Goal: Transaction & Acquisition: Purchase product/service

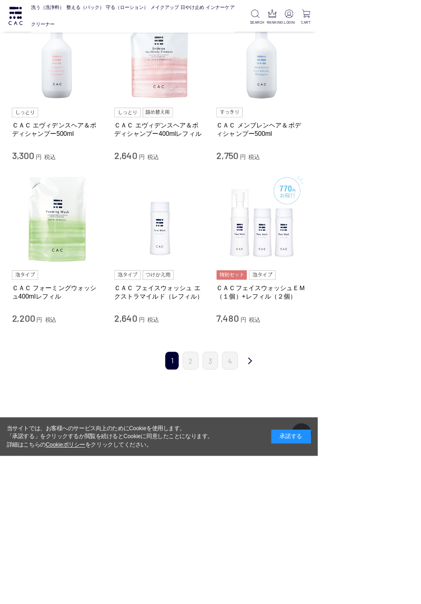
scroll to position [862, 0]
click at [349, 486] on div "1 2 3 4 次 最後" at bounding box center [279, 470] width 526 height 55
click at [243, 486] on li "2" at bounding box center [252, 476] width 21 height 24
click at [259, 476] on link "2" at bounding box center [252, 476] width 21 height 24
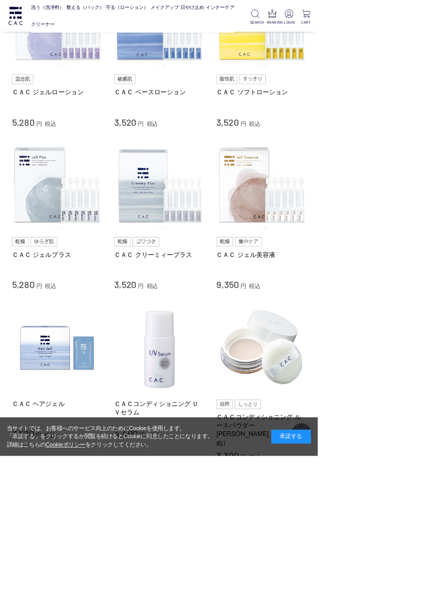
scroll to position [668, 0]
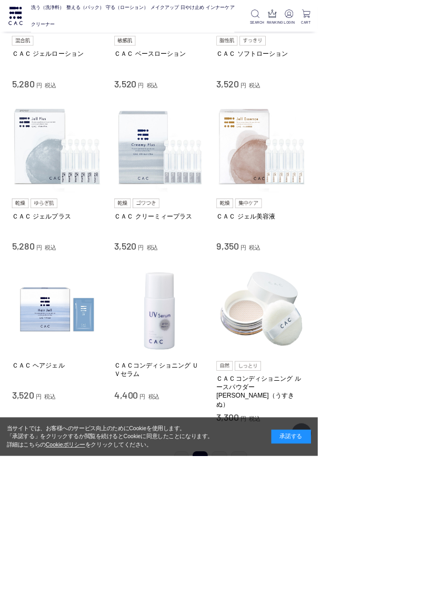
scroll to position [696, 0]
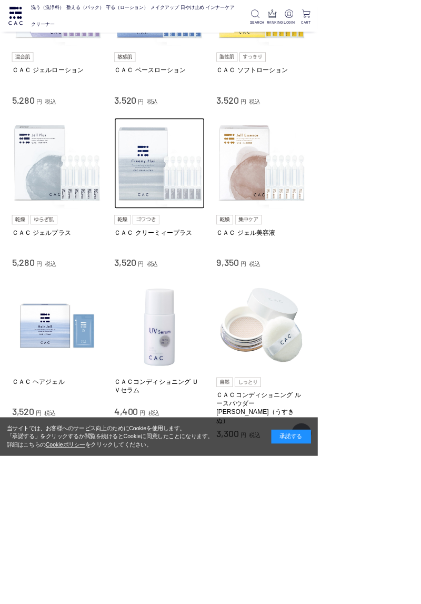
click at [199, 221] on img at bounding box center [212, 216] width 120 height 120
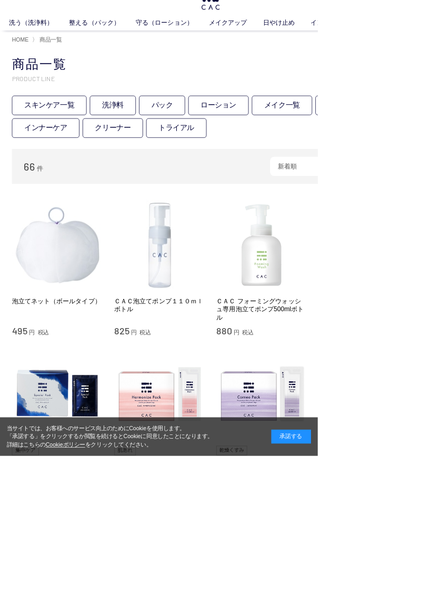
scroll to position [32, 0]
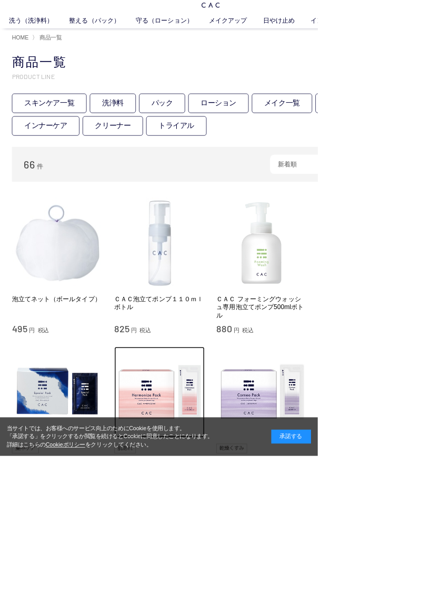
click at [214, 547] on img at bounding box center [212, 519] width 120 height 120
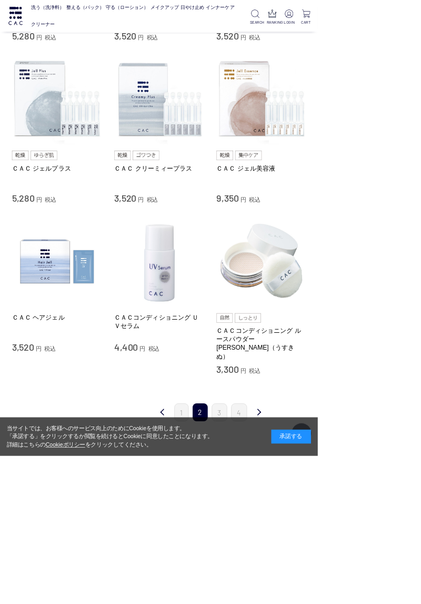
scroll to position [781, 0]
click at [233, 534] on li "1" at bounding box center [240, 546] width 19 height 24
click at [246, 543] on link "1" at bounding box center [240, 546] width 19 height 24
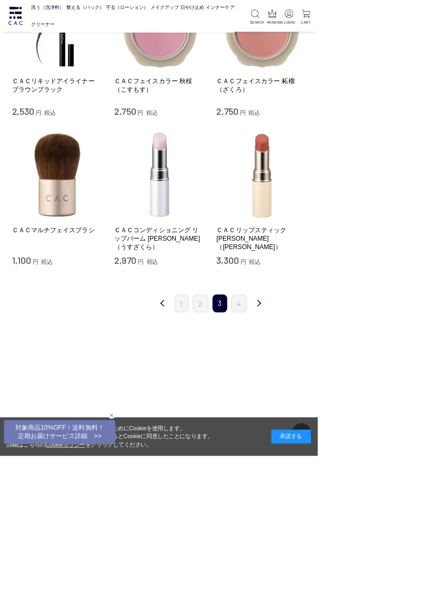
scroll to position [863, 0]
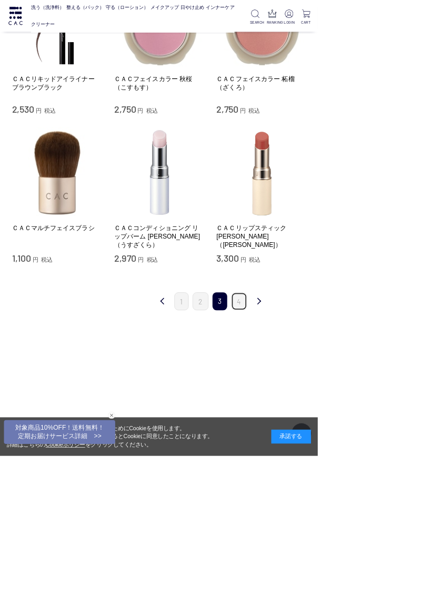
click at [319, 401] on link "4" at bounding box center [316, 399] width 21 height 24
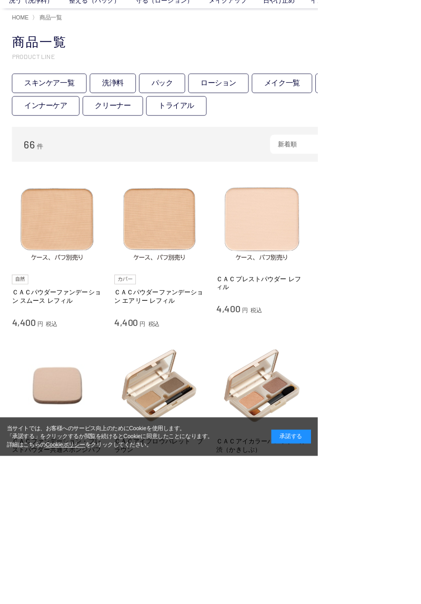
scroll to position [59, 0]
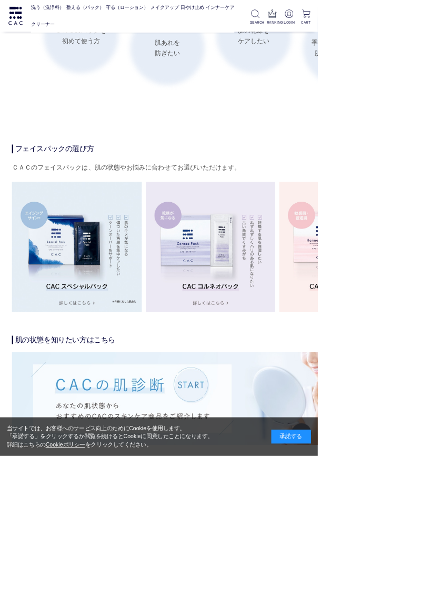
scroll to position [1600, 0]
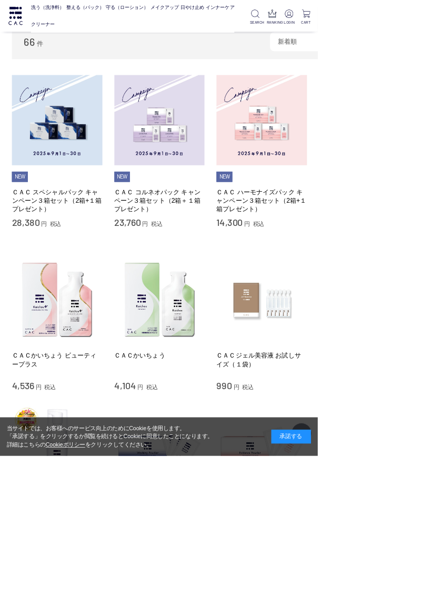
scroll to position [124, 0]
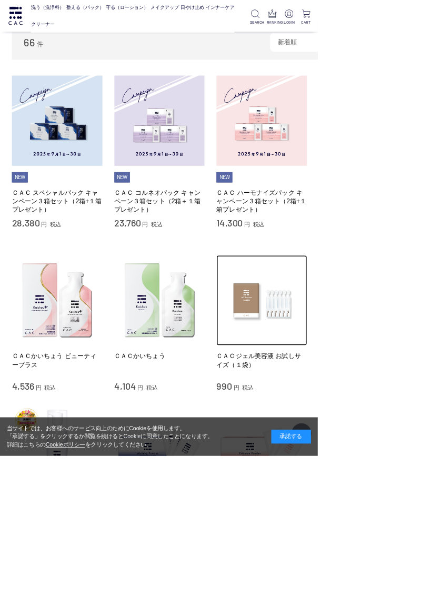
click at [358, 398] on img at bounding box center [347, 398] width 120 height 120
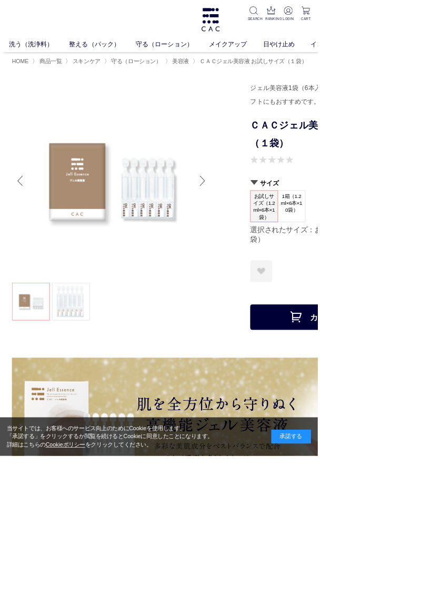
click at [389, 264] on span "1箱（1.2ml×6本×10袋）" at bounding box center [386, 269] width 36 height 33
click at [94, 162] on img at bounding box center [147, 239] width 263 height 263
click at [222, 62] on link "守る（ローション）" at bounding box center [228, 58] width 97 height 13
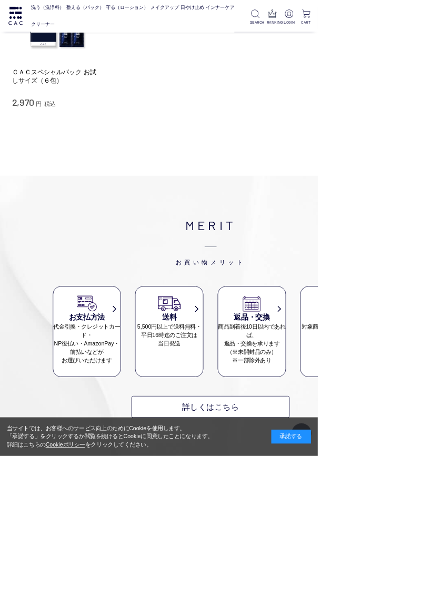
scroll to position [8034, 0]
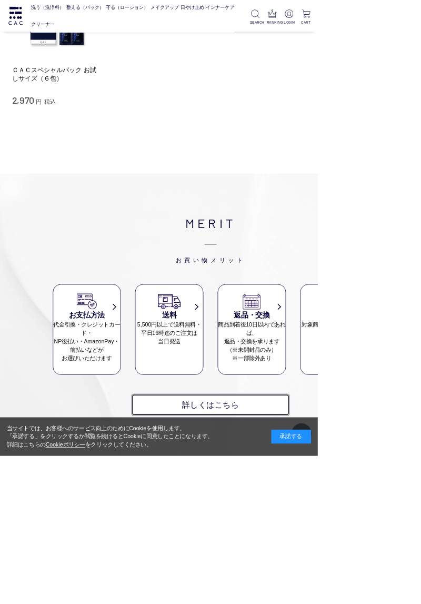
click at [338, 521] on link "詳しくはこちら" at bounding box center [278, 535] width 209 height 29
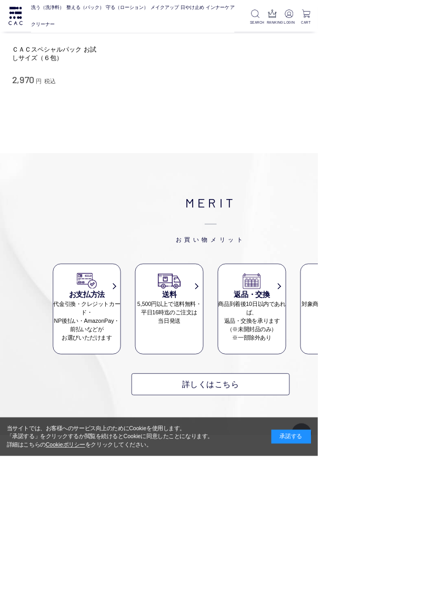
scroll to position [8078, 0]
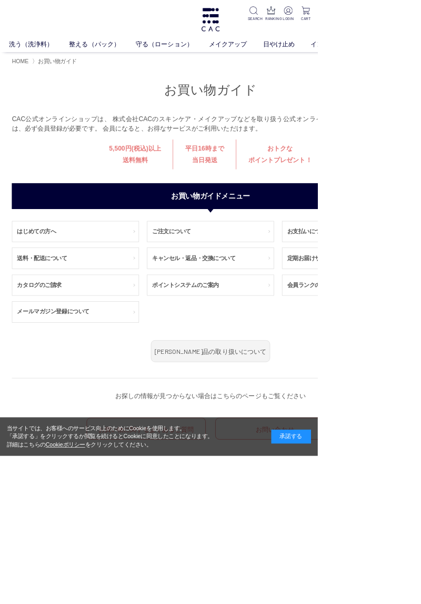
click at [34, 345] on link "送料・配送について" at bounding box center [99, 341] width 167 height 27
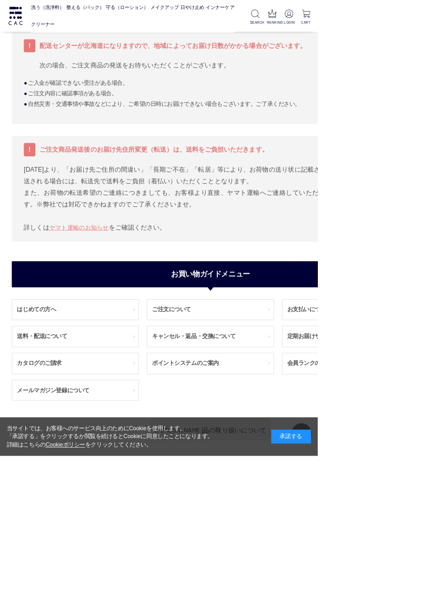
scroll to position [474, 0]
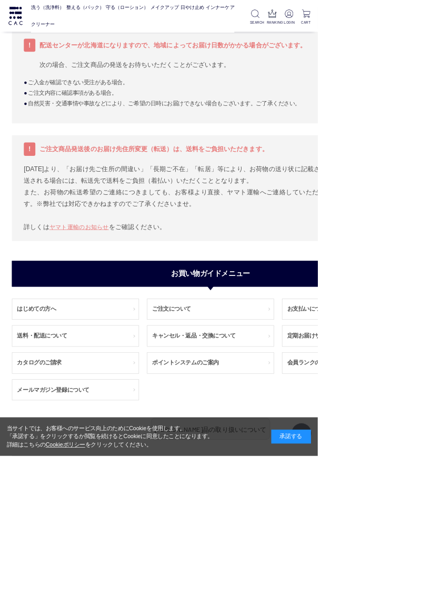
click at [324, 403] on link "ご注文について" at bounding box center [278, 409] width 167 height 27
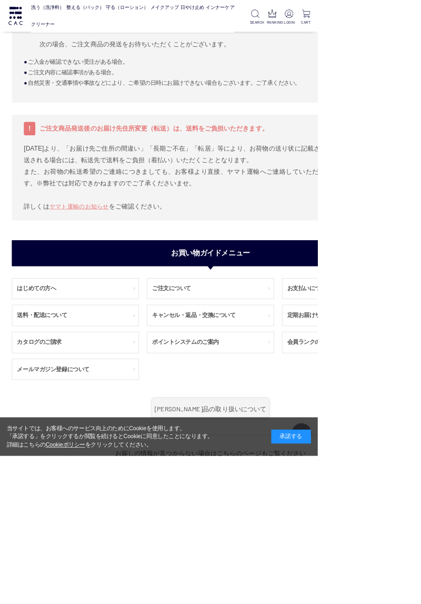
scroll to position [518, 0]
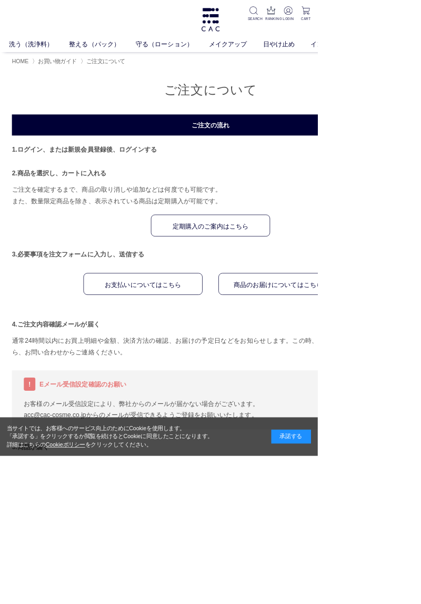
click at [229, 366] on link "お支払いについてはこちら" at bounding box center [189, 375] width 158 height 29
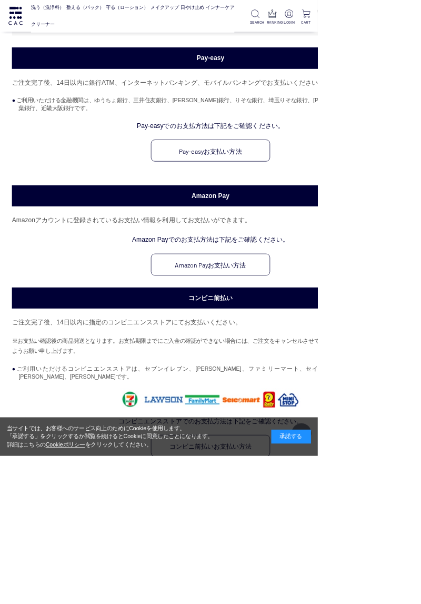
scroll to position [306, 0]
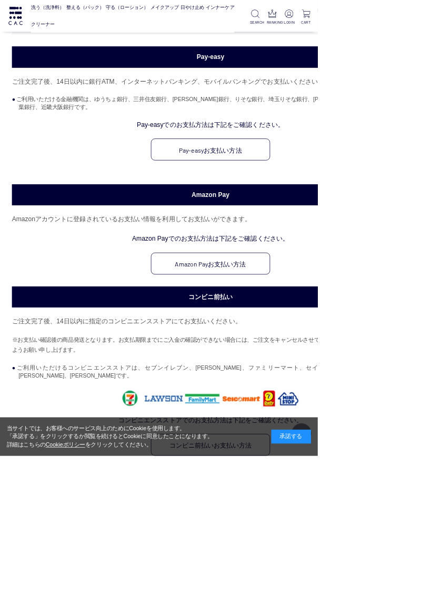
click at [332, 353] on link "Amazon Payお支払い方法" at bounding box center [279, 348] width 158 height 29
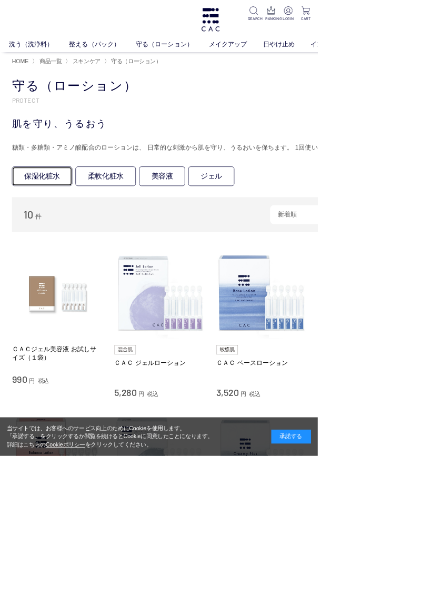
click at [52, 236] on link "保湿化粧水" at bounding box center [56, 233] width 80 height 26
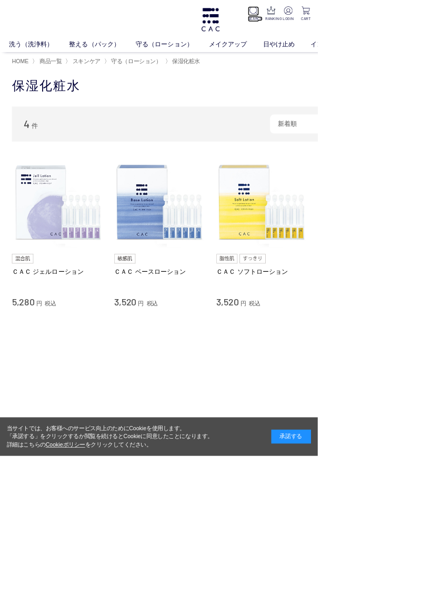
click at [334, 15] on img at bounding box center [335, 13] width 11 height 11
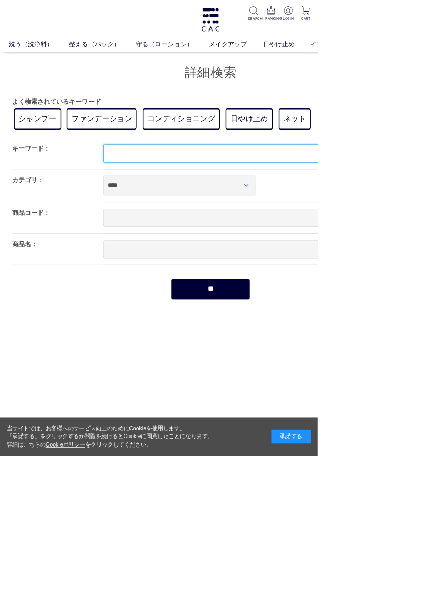
click at [420, 206] on input "text" at bounding box center [339, 203] width 405 height 24
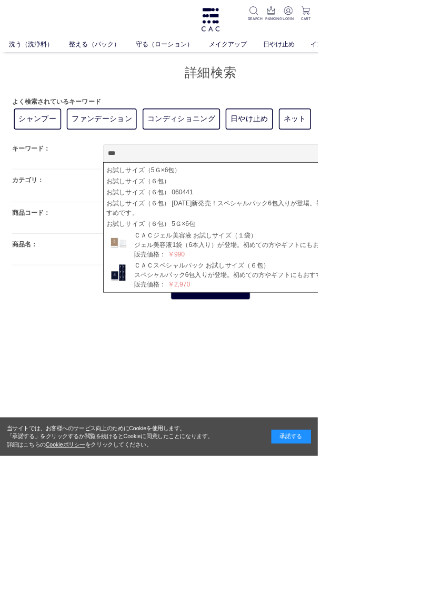
click at [294, 385] on div "お試しサイズ（5Ｇ×6包） お試しサイズ（６包） お試しサイズ（６包） 060441 お試しサイズ（６包） 2025年2月3日新発売！スペシャルパック6包入り…" at bounding box center [337, 301] width 400 height 173
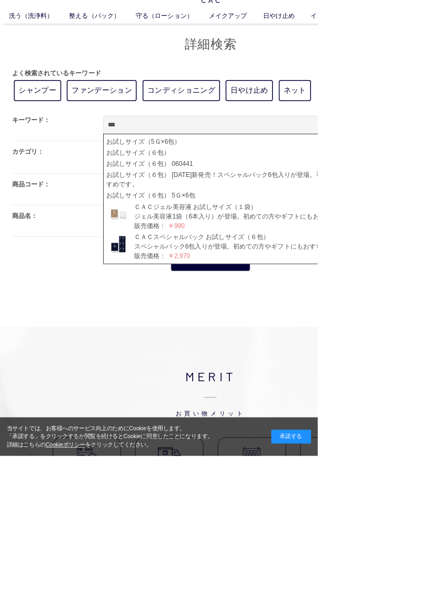
scroll to position [53, 0]
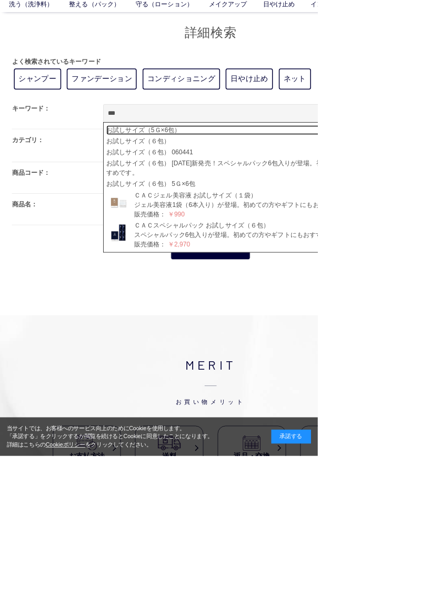
click at [239, 168] on link "お試しサイズ（5Ｇ×6包）" at bounding box center [336, 172] width 391 height 13
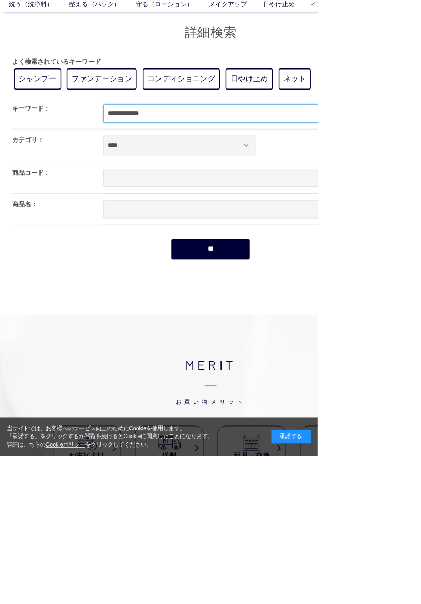
click at [282, 150] on input "**********" at bounding box center [339, 150] width 405 height 24
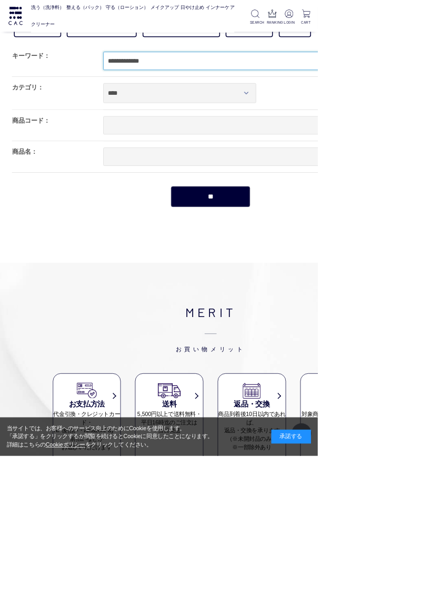
scroll to position [98, 0]
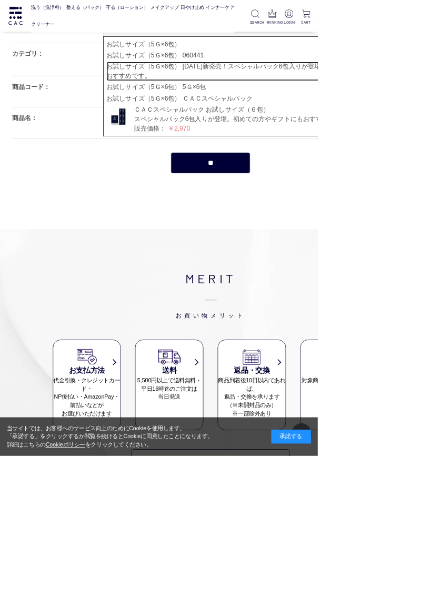
click at [408, 94] on link "お試しサイズ（5Ｇ×6包） [DATE]新発売！スペシャルパック6包入りが登場。初めての方やギフトにもおすすめです。" at bounding box center [336, 94] width 391 height 25
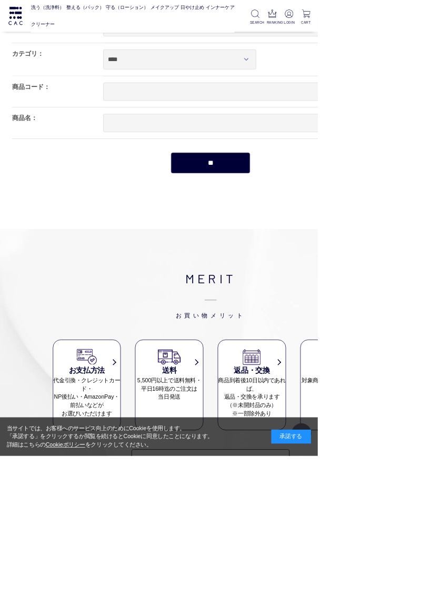
type input "**********"
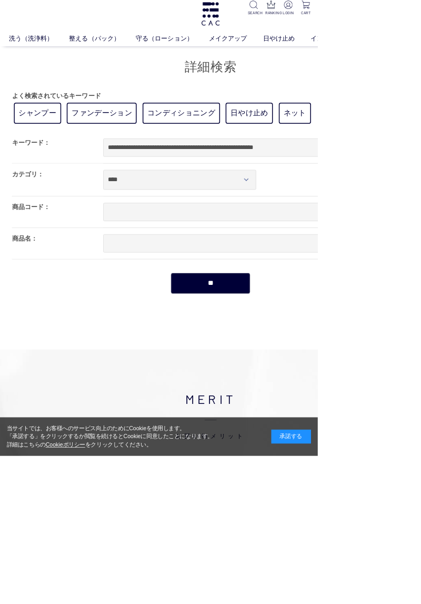
scroll to position [0, 0]
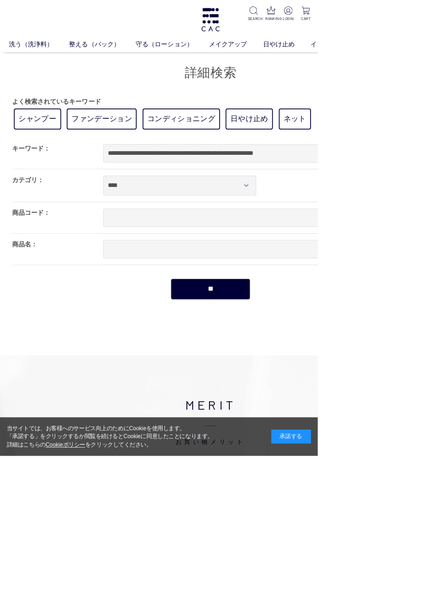
click at [297, 393] on input "**" at bounding box center [278, 383] width 105 height 28
click at [296, 379] on input "**" at bounding box center [278, 383] width 105 height 28
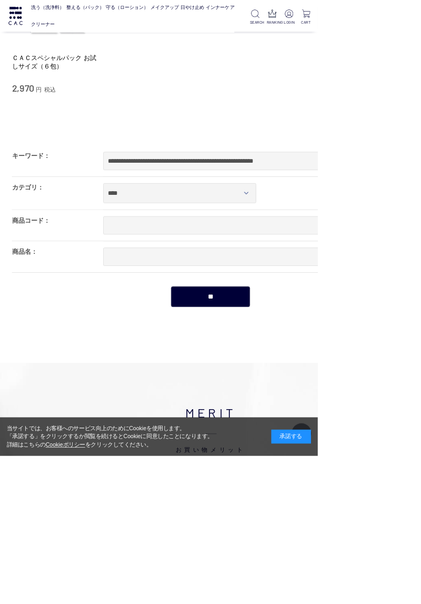
scroll to position [233, 0]
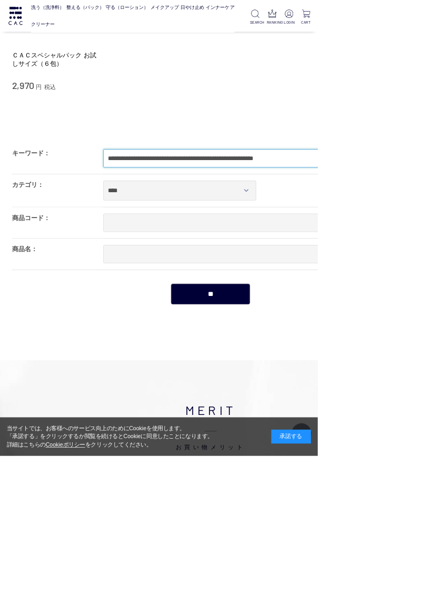
click at [420, 213] on input "**********" at bounding box center [339, 210] width 405 height 24
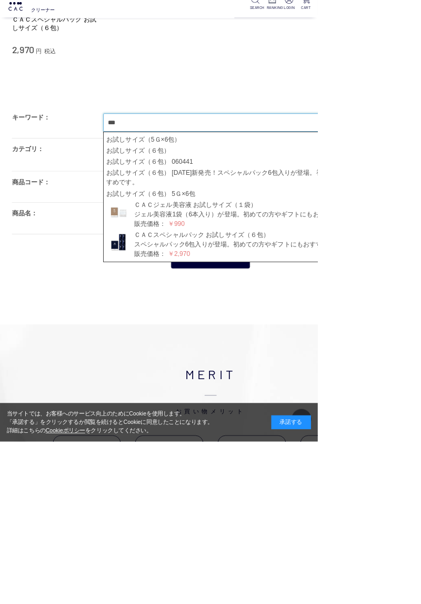
scroll to position [262, 0]
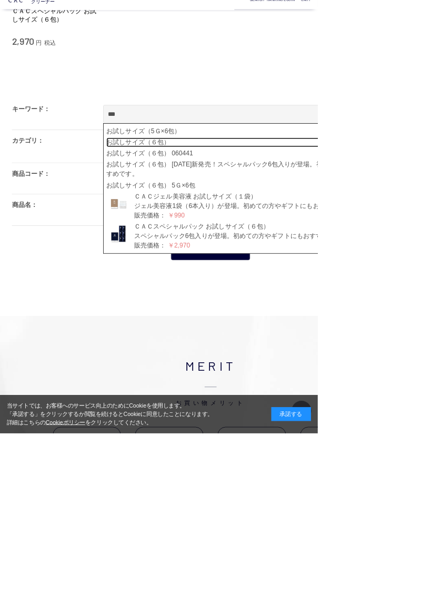
click at [213, 218] on link "お試しサイズ（６包）" at bounding box center [336, 218] width 391 height 13
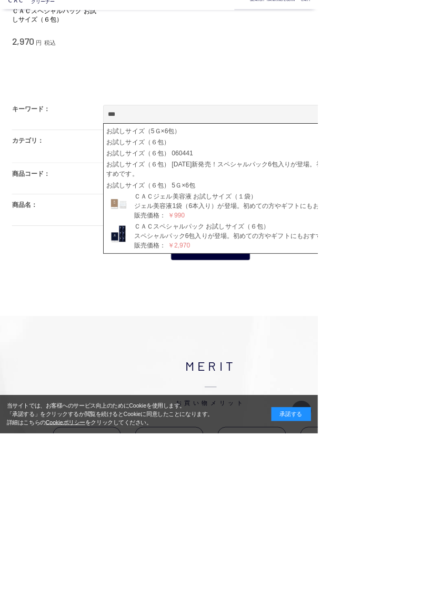
type input "**********"
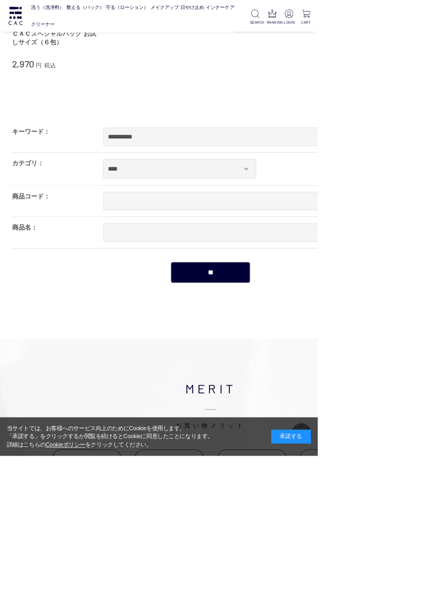
click at [293, 356] on input "**" at bounding box center [278, 361] width 105 height 28
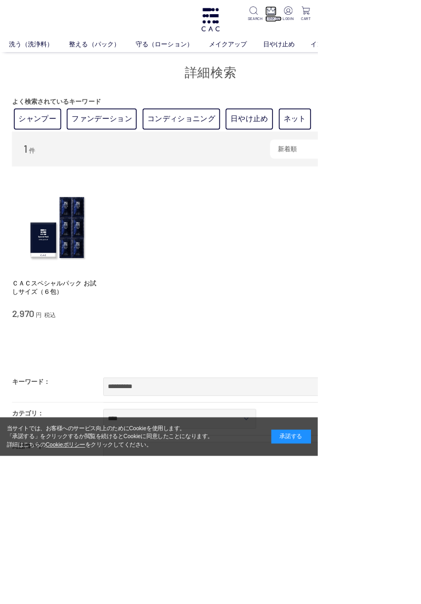
click at [359, 21] on p "RANKING" at bounding box center [358, 25] width 15 height 8
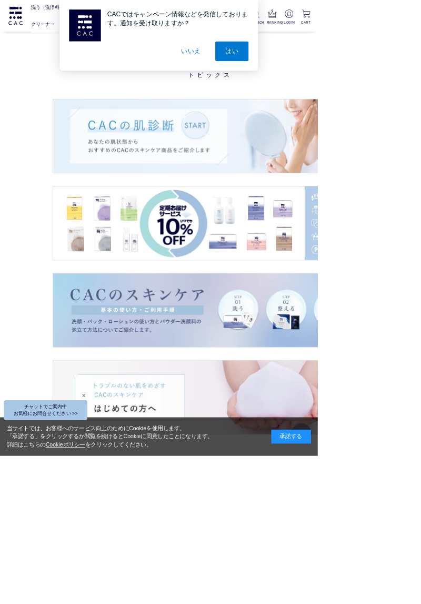
scroll to position [1348, 0]
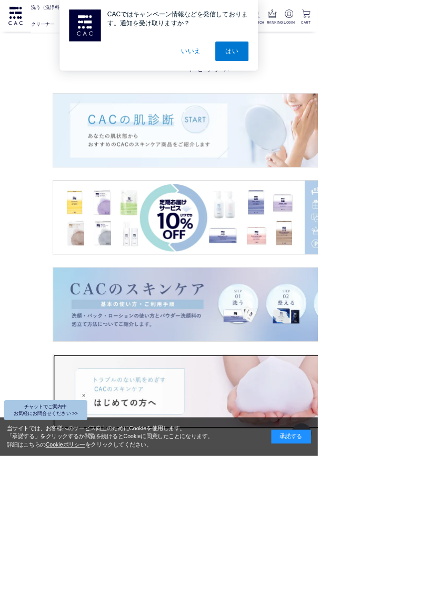
click at [130, 517] on img at bounding box center [279, 518] width 417 height 97
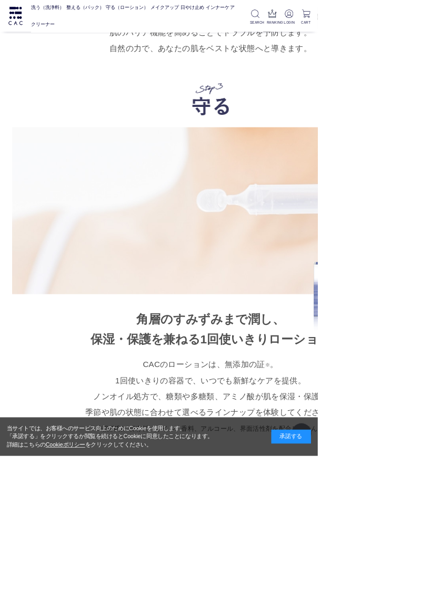
scroll to position [6397, 0]
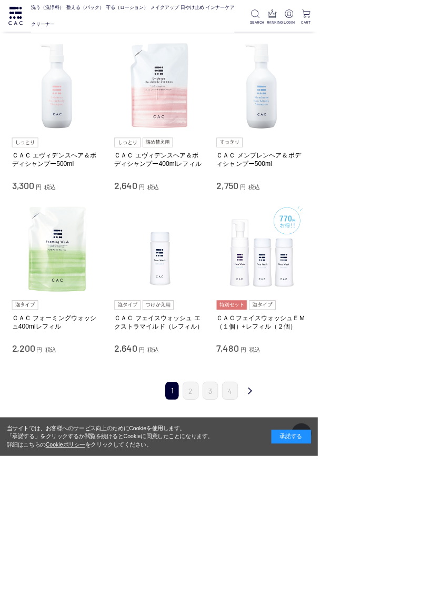
scroll to position [823, 0]
click at [304, 514] on link "4" at bounding box center [304, 515] width 21 height 24
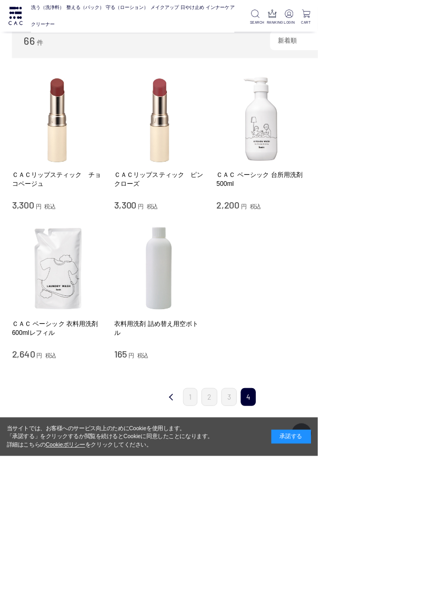
scroll to position [140, 0]
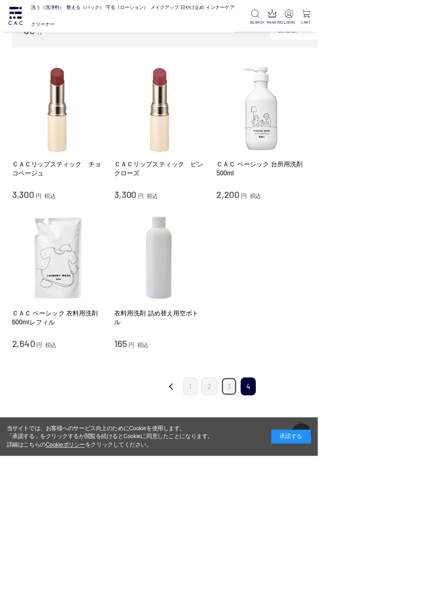
click at [306, 515] on link "3" at bounding box center [303, 512] width 21 height 24
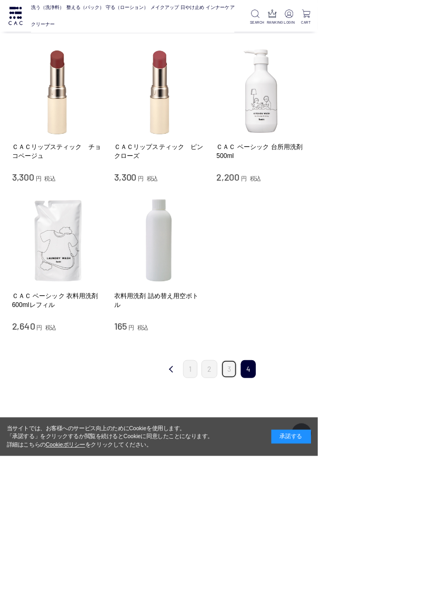
scroll to position [184, 0]
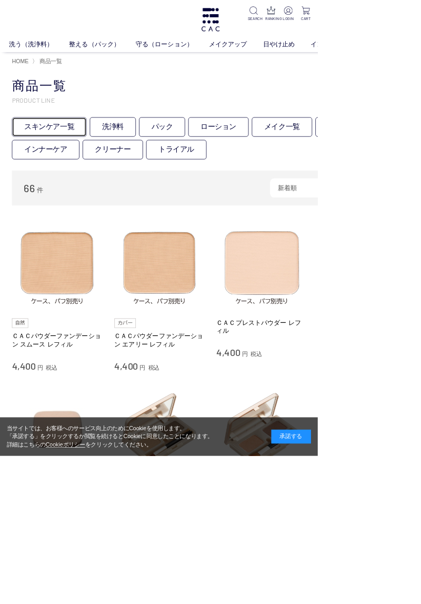
click at [55, 164] on link "スキンケア一覧" at bounding box center [65, 168] width 99 height 26
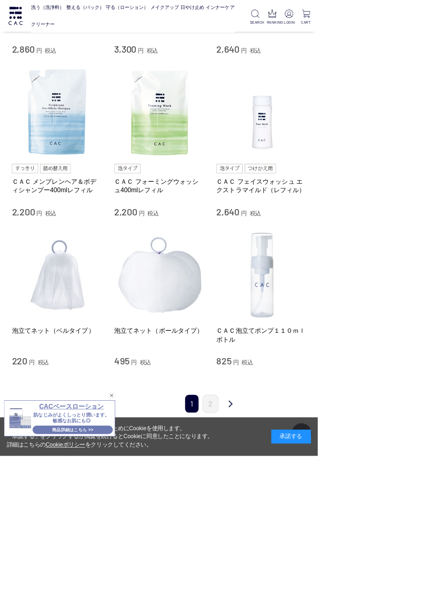
scroll to position [835, 0]
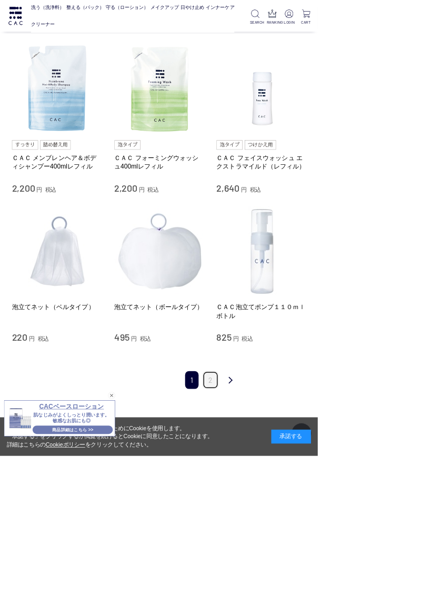
click at [286, 501] on link "2" at bounding box center [278, 503] width 21 height 24
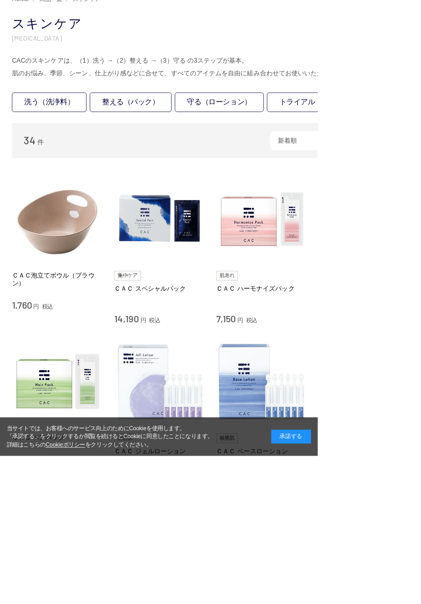
scroll to position [61, 0]
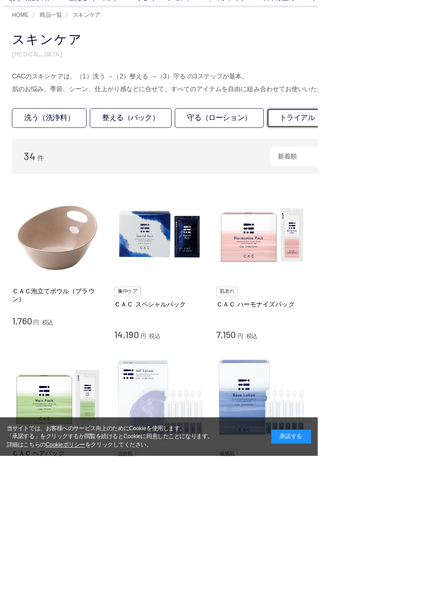
click at [411, 158] on link "トライアル" at bounding box center [394, 157] width 80 height 26
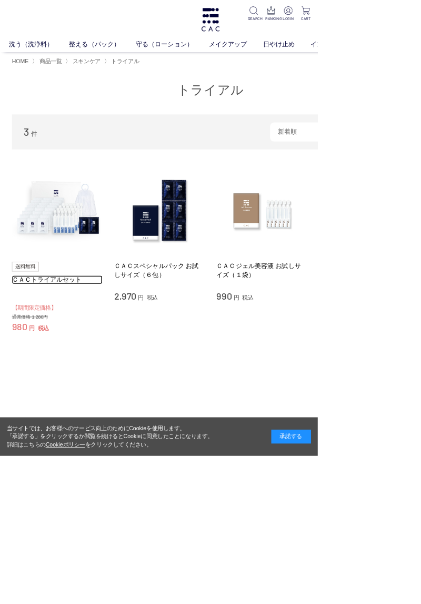
click at [49, 373] on link "ＣＡＣトライアルセット" at bounding box center [76, 370] width 120 height 11
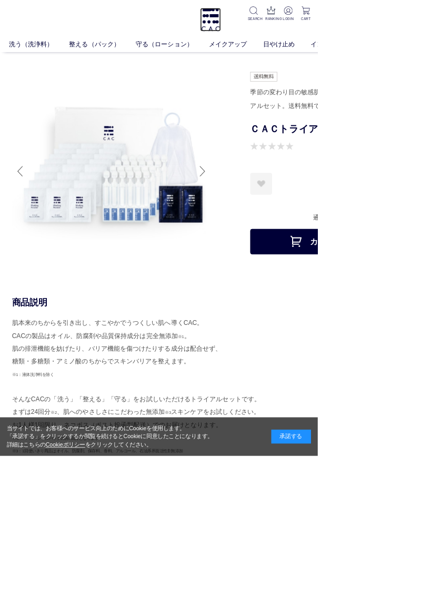
click at [278, 33] on img at bounding box center [278, 26] width 27 height 31
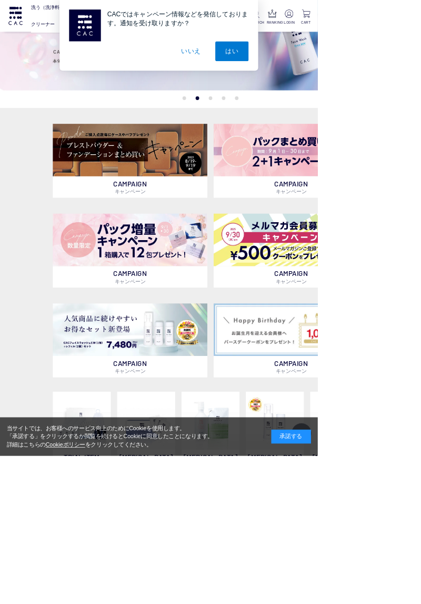
scroll to position [108, 0]
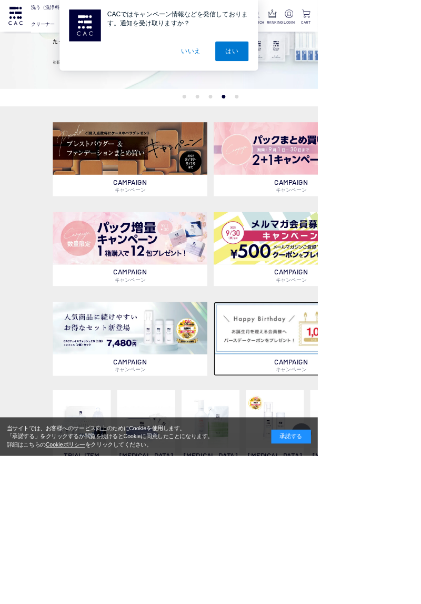
click at [420, 438] on img at bounding box center [385, 433] width 205 height 69
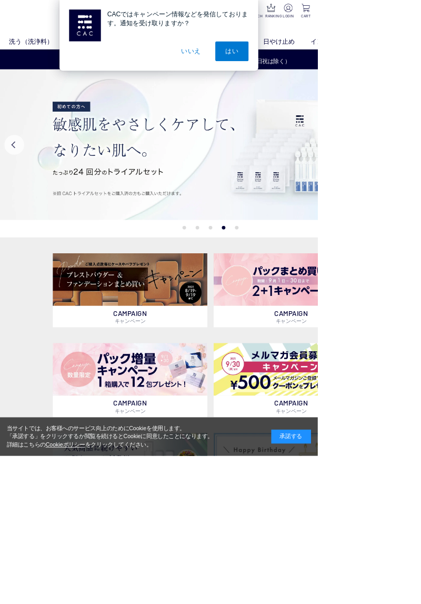
scroll to position [2, 0]
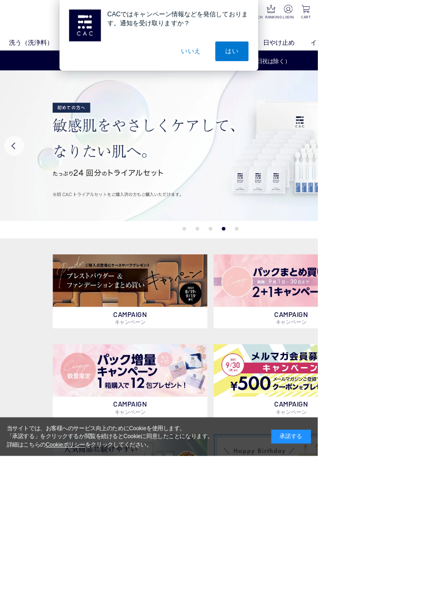
click at [329, 70] on button "はい" at bounding box center [307, 68] width 44 height 26
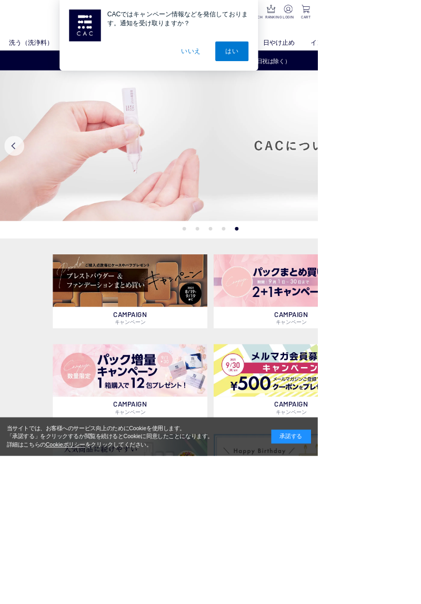
click at [329, 76] on button "はい" at bounding box center [307, 68] width 44 height 26
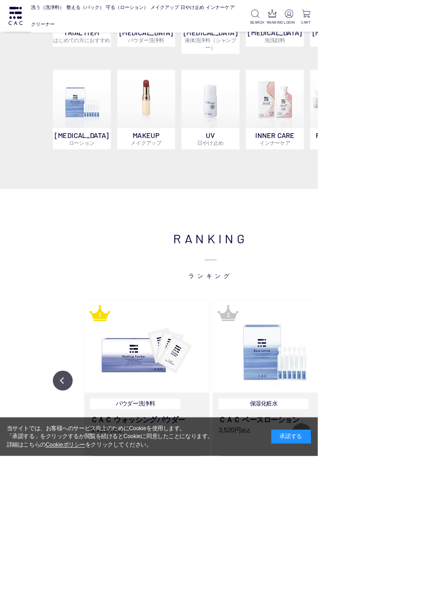
scroll to position [0, 0]
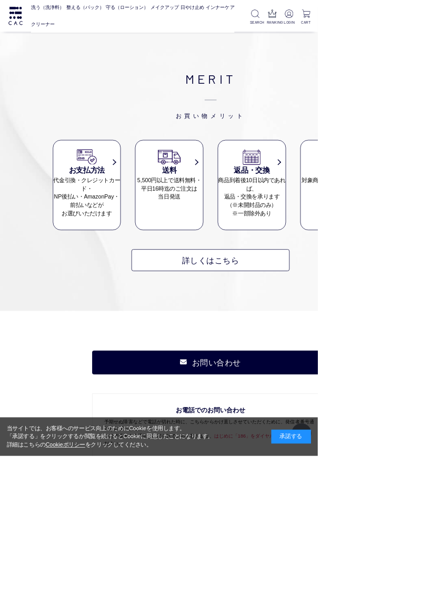
scroll to position [4976, 0]
